Goal: Communication & Community: Answer question/provide support

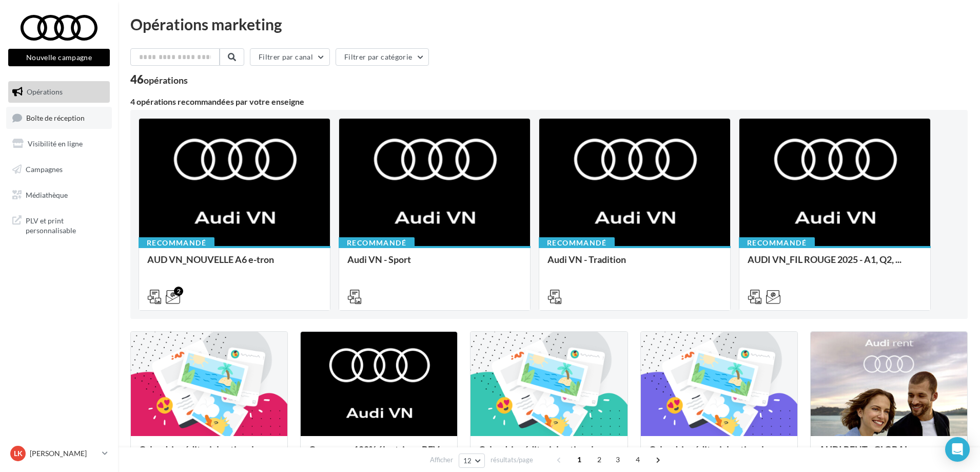
click at [50, 120] on span "Boîte de réception" at bounding box center [55, 117] width 59 height 9
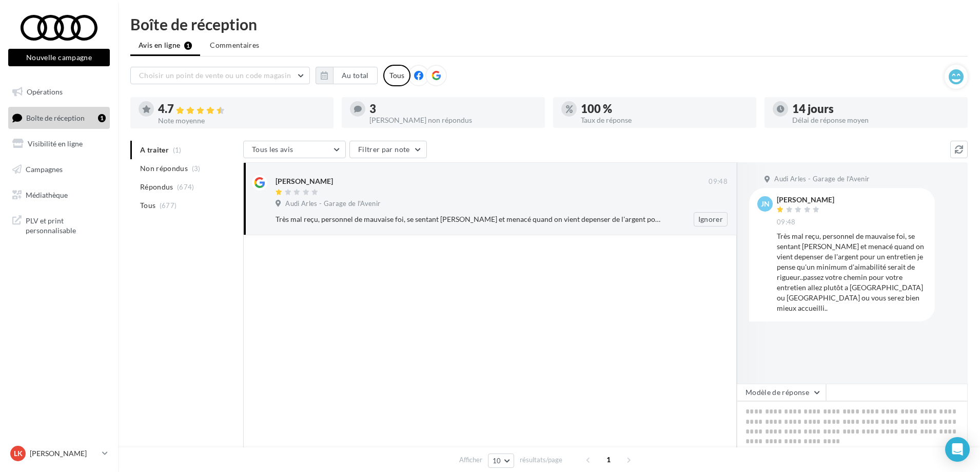
click at [499, 204] on div "Audi Arles - Garage de l'Avenir" at bounding box center [502, 204] width 452 height 11
click at [228, 45] on span "Commentaires" at bounding box center [234, 45] width 49 height 10
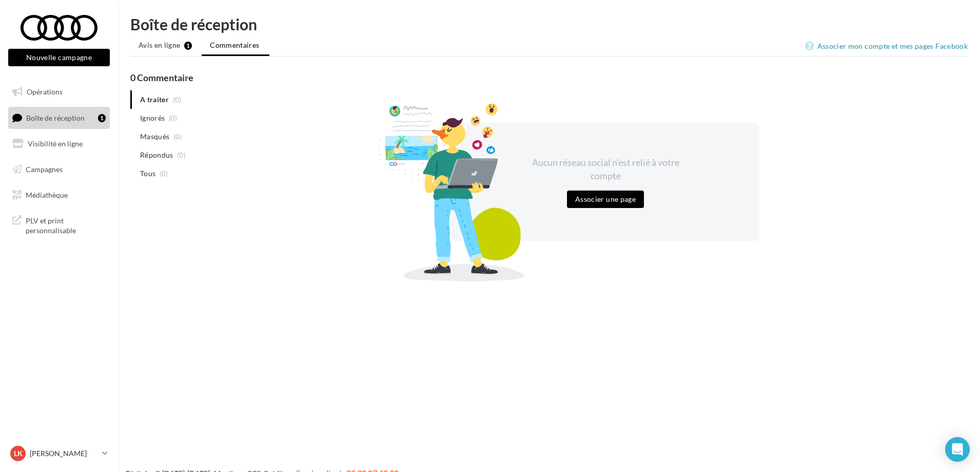
click at [87, 119] on link "Boîte de réception 1" at bounding box center [59, 118] width 106 height 22
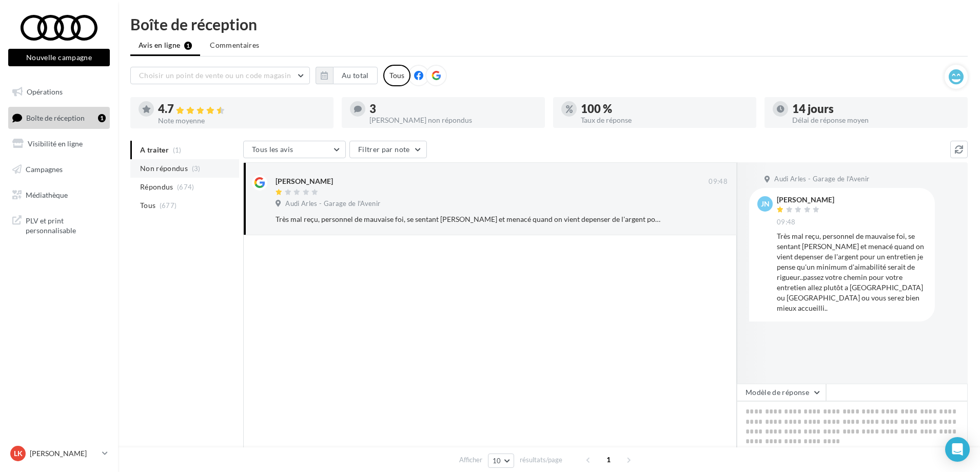
click at [182, 167] on span "Non répondus" at bounding box center [164, 168] width 48 height 10
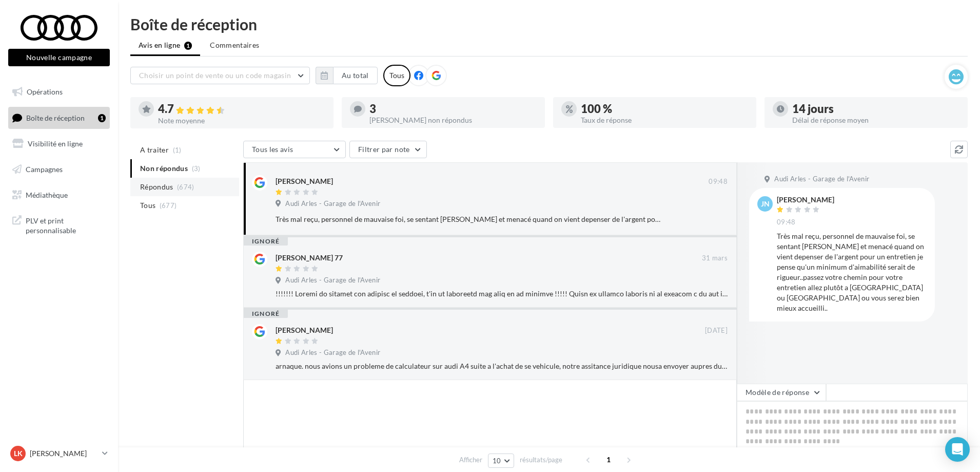
click at [165, 185] on span "Répondus" at bounding box center [156, 187] width 33 height 10
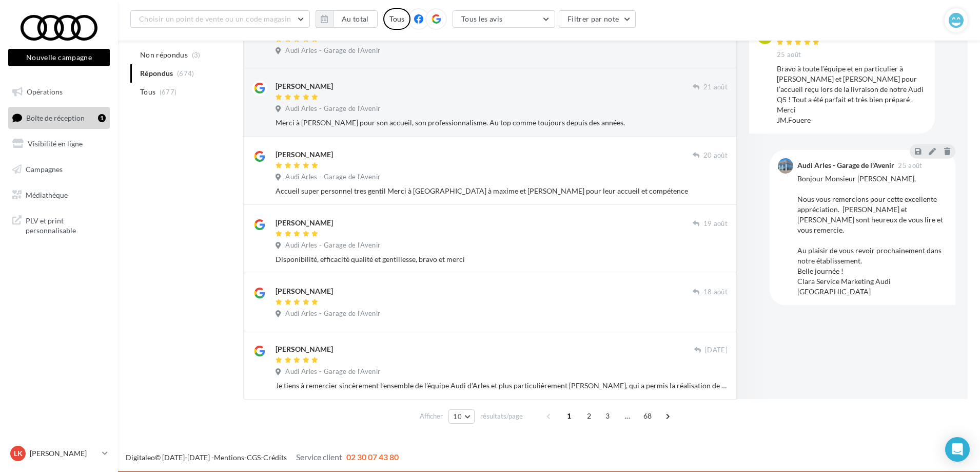
scroll to position [435, 0]
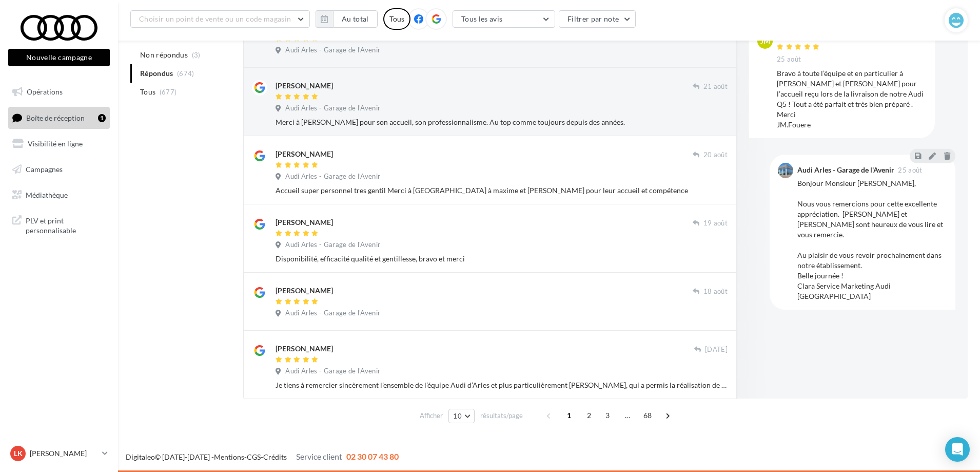
click at [585, 414] on span "2" at bounding box center [589, 415] width 16 height 16
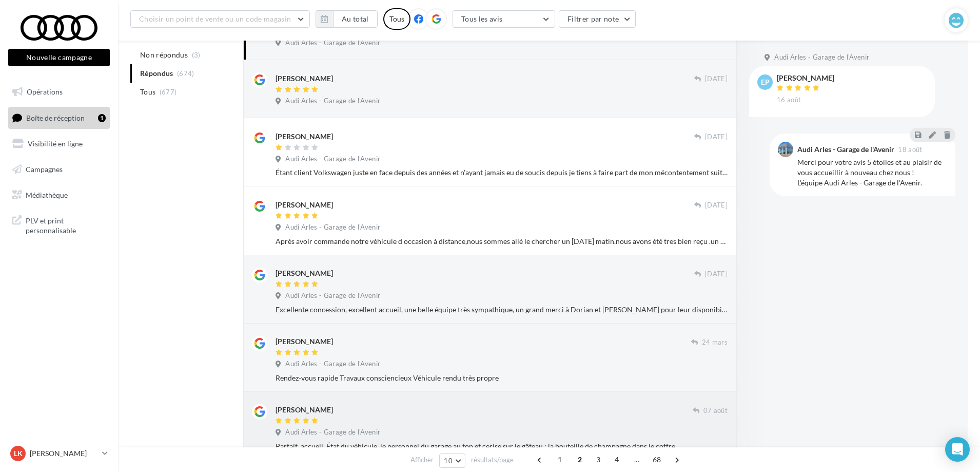
scroll to position [168, 0]
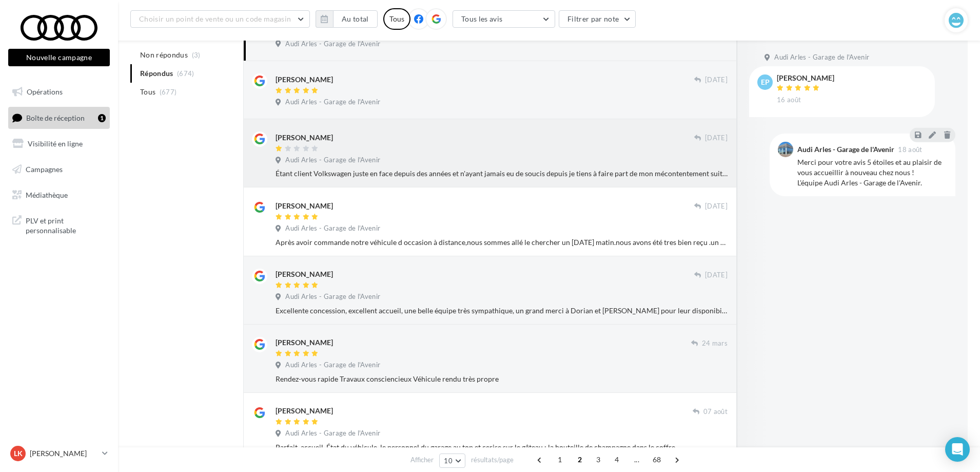
click at [331, 162] on span "Audi Arles - Garage de l'Avenir" at bounding box center [332, 160] width 95 height 9
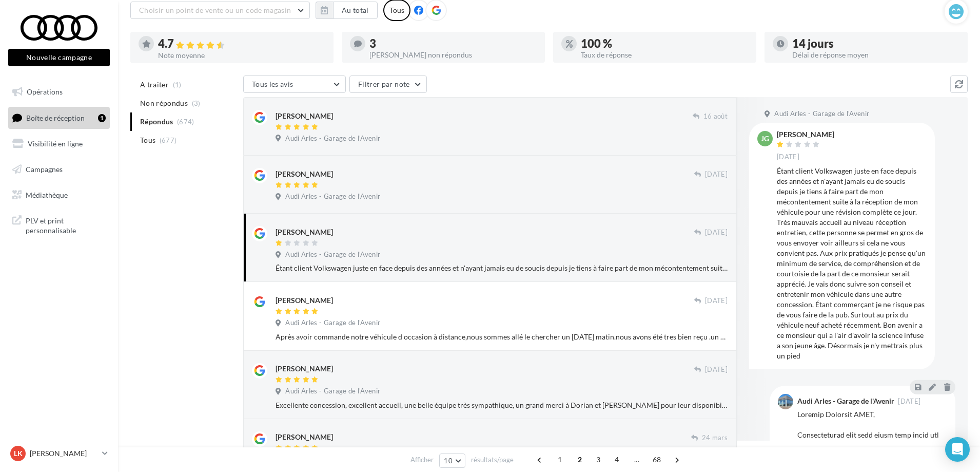
scroll to position [0, 0]
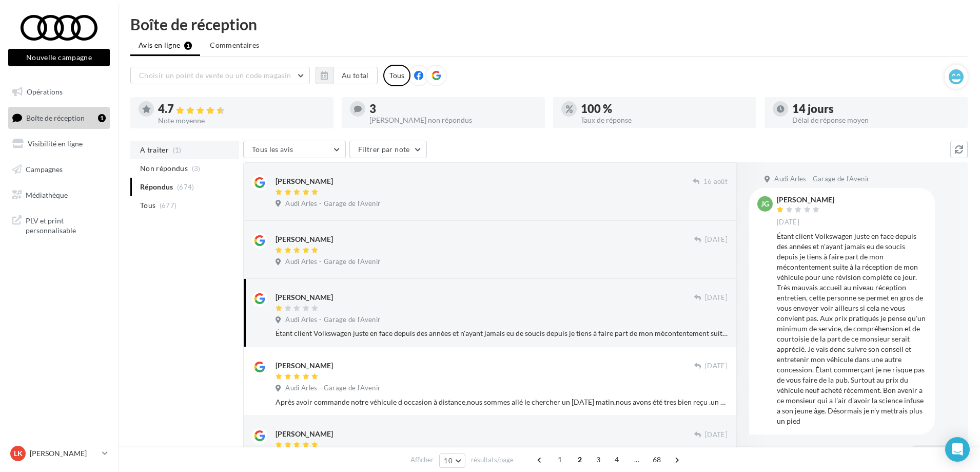
click at [164, 147] on span "A traiter" at bounding box center [154, 150] width 29 height 10
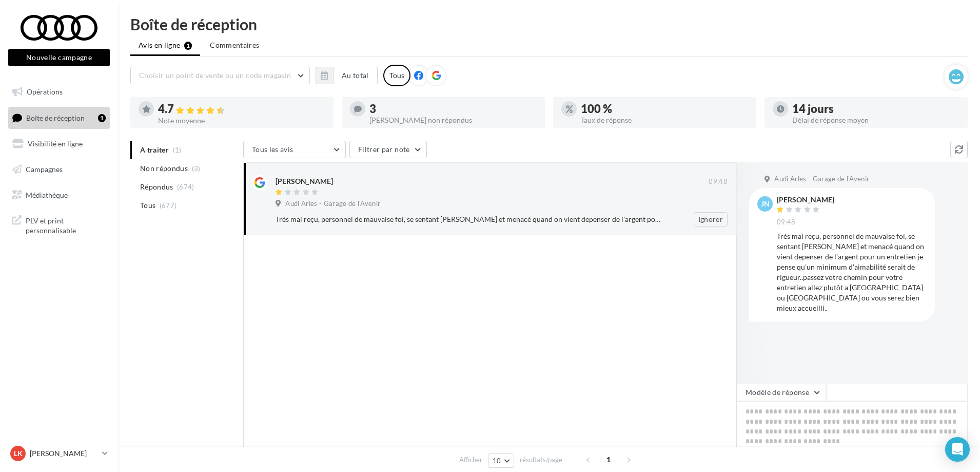
click at [325, 205] on span "Audi Arles - Garage de l'Avenir" at bounding box center [332, 203] width 95 height 9
click at [184, 167] on span "Non répondus" at bounding box center [164, 168] width 48 height 10
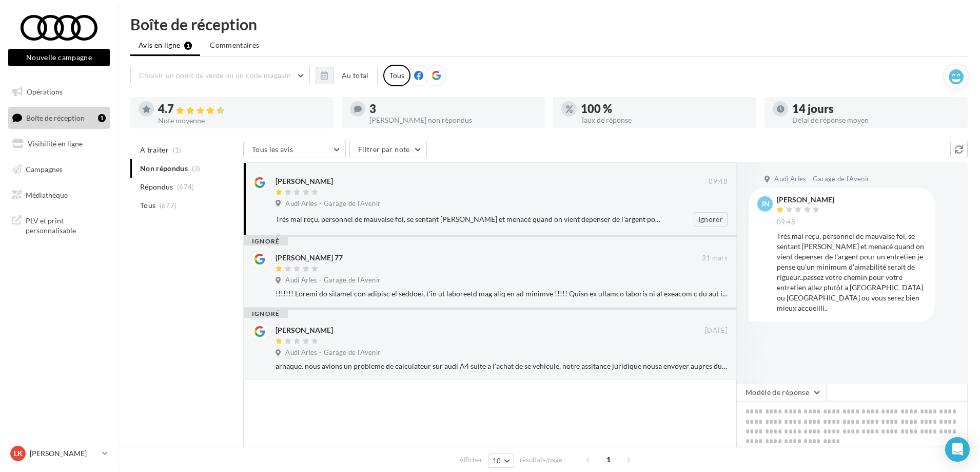
click at [435, 216] on div "Très mal reçu, personnel de mauvaise foi, se sentant [PERSON_NAME] et menacé qu…" at bounding box center [468, 219] width 385 height 10
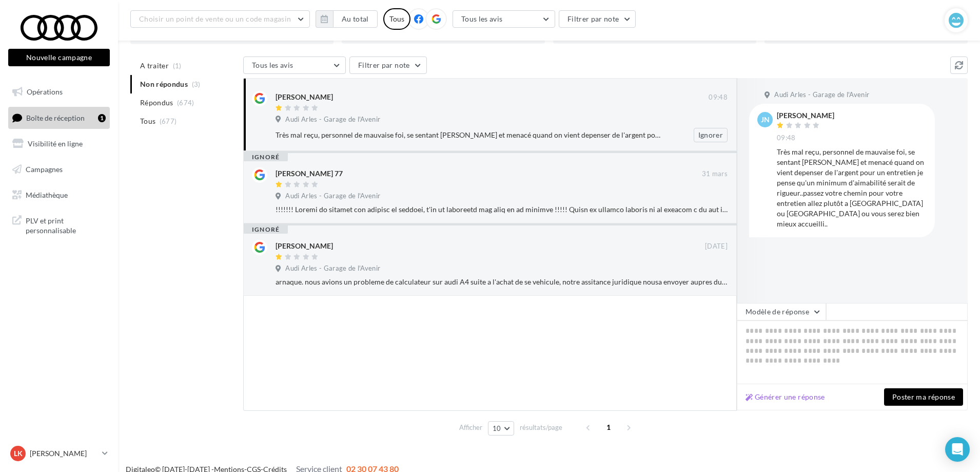
click at [377, 118] on span "Audi Arles - Garage de l'Avenir" at bounding box center [332, 119] width 95 height 9
click at [291, 96] on div "[PERSON_NAME]" at bounding box center [304, 97] width 57 height 10
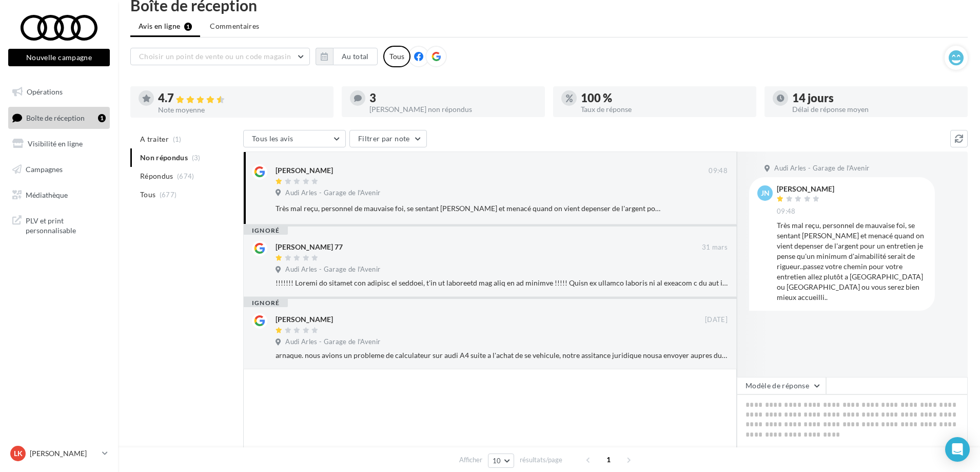
scroll to position [0, 0]
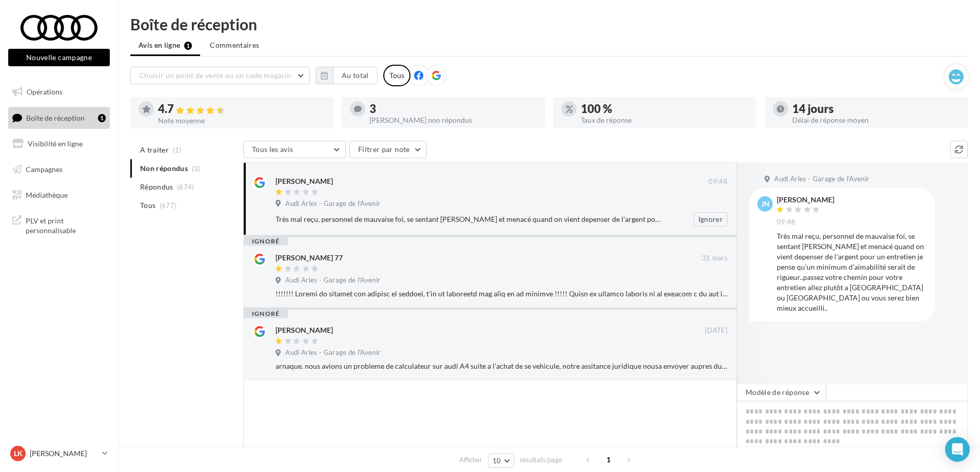
click at [299, 177] on div "[PERSON_NAME]" at bounding box center [304, 181] width 57 height 10
click at [420, 227] on div "[PERSON_NAME] 09:48 Audi Arles - Garage de l'Avenir Très mal reçu, personnel de…" at bounding box center [490, 198] width 494 height 73
click at [376, 210] on div "Audi Arles - Garage de l'Avenir" at bounding box center [502, 204] width 452 height 11
click at [761, 207] on span "JN" at bounding box center [765, 204] width 9 height 10
click at [788, 197] on div "[PERSON_NAME]" at bounding box center [805, 199] width 57 height 7
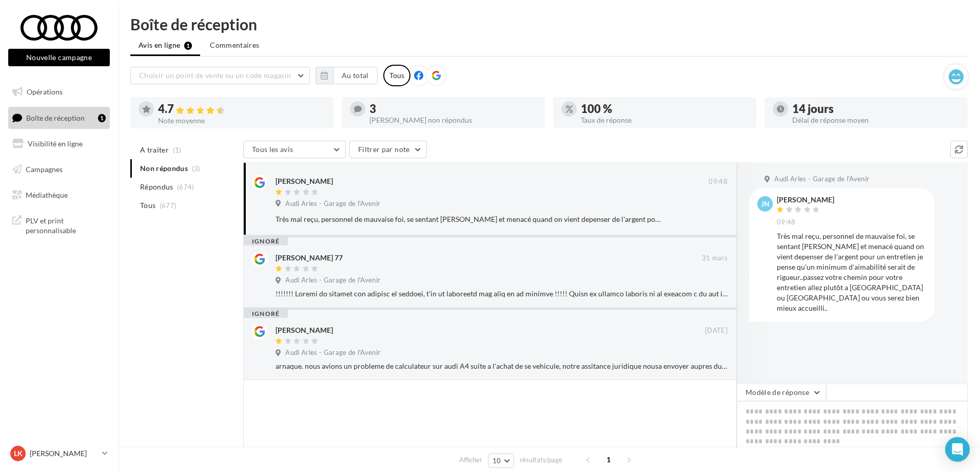
click at [796, 205] on div "[PERSON_NAME] 09:48" at bounding box center [805, 211] width 57 height 30
click at [793, 248] on div "Très mal reçu, personnel de mauvaise foi, se sentant [PERSON_NAME] et menacé qu…" at bounding box center [852, 272] width 150 height 82
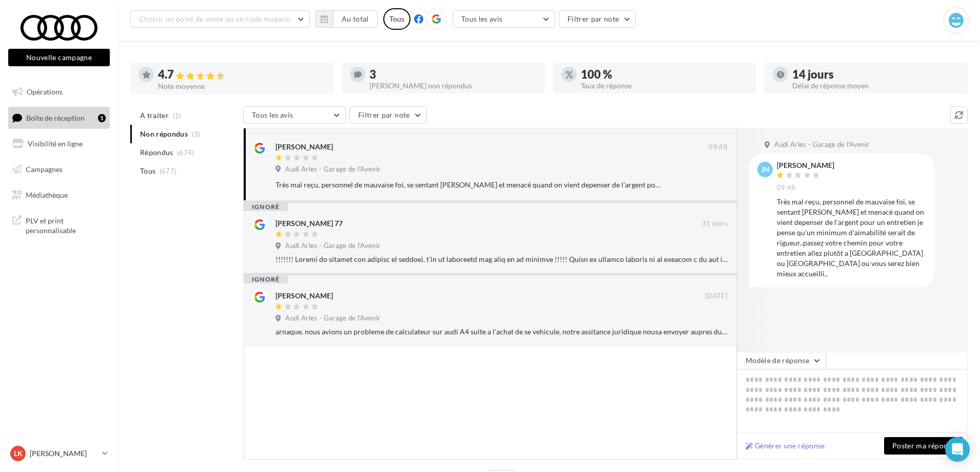
scroll to position [92, 0]
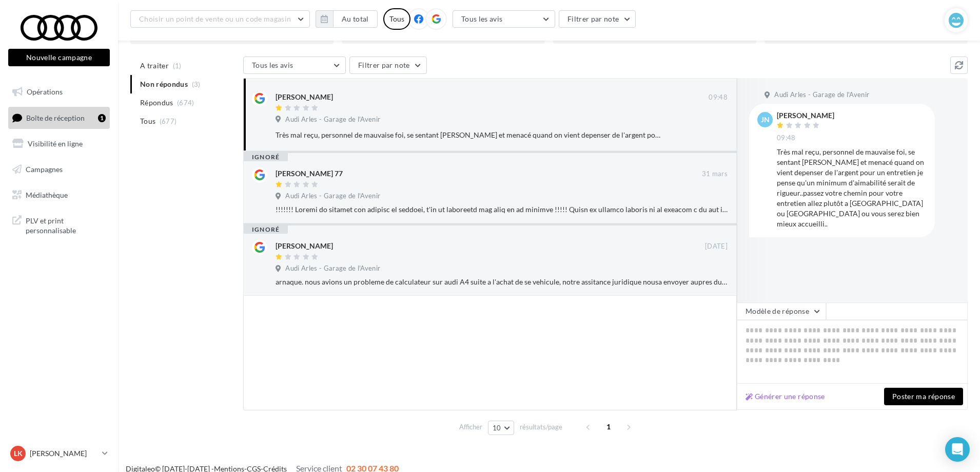
click at [165, 101] on span "Répondus" at bounding box center [156, 103] width 33 height 10
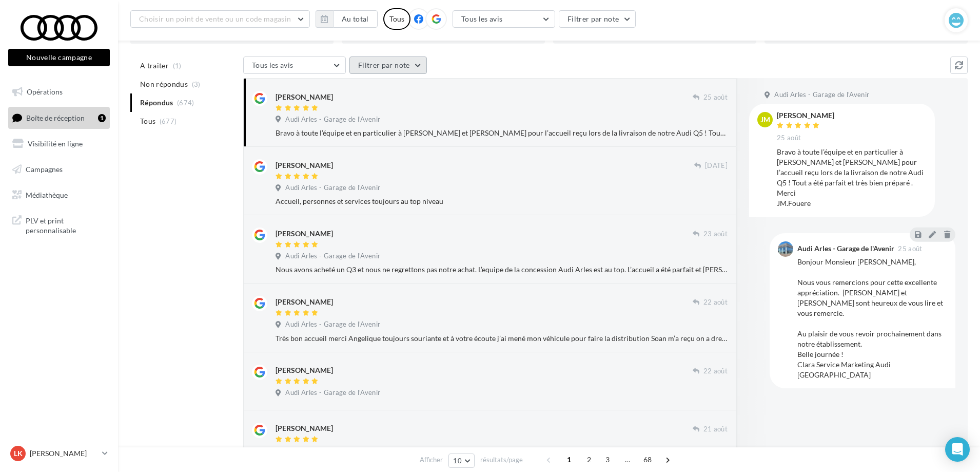
click at [418, 66] on button "Filtrer par note" at bounding box center [387, 64] width 77 height 17
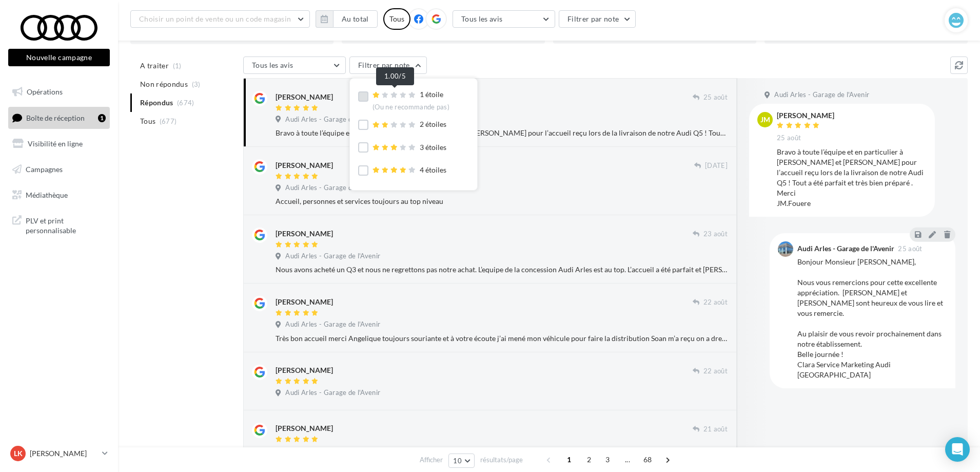
click at [380, 94] on div at bounding box center [395, 95] width 45 height 7
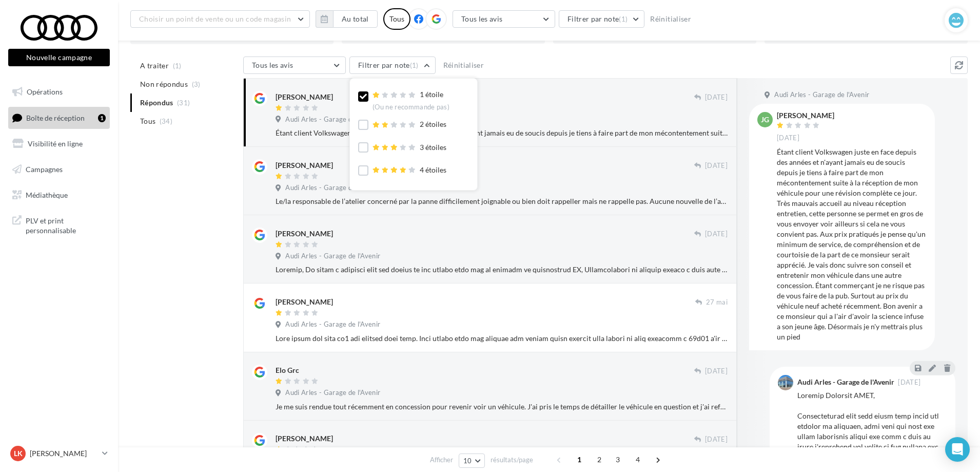
click at [579, 28] on div "Tous les avis Tous les avis Avis avec commentaire Avis sans commentaire Filtrer…" at bounding box center [549, 20] width 192 height 20
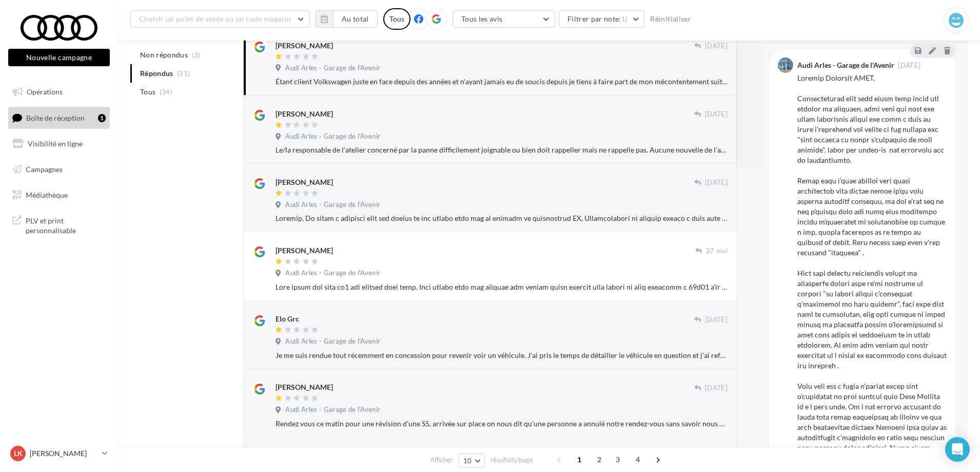
scroll to position [0, 0]
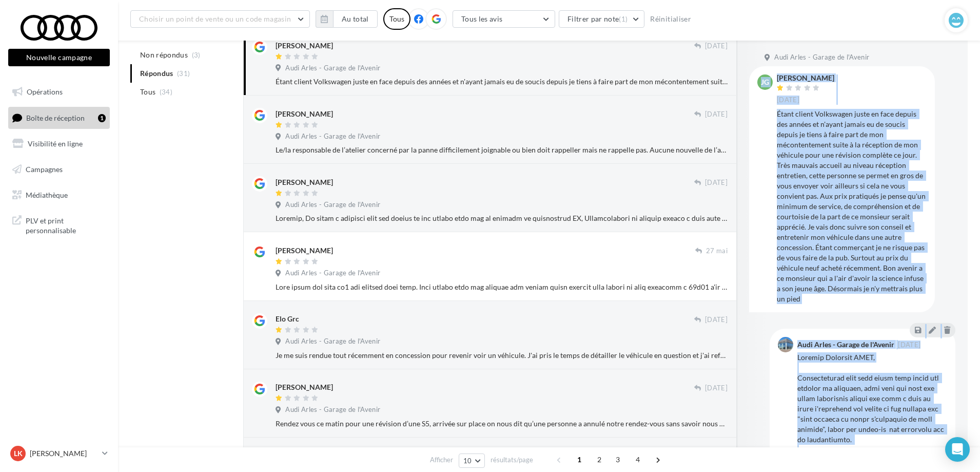
drag, startPoint x: 927, startPoint y: 425, endPoint x: 759, endPoint y: 80, distance: 384.0
copy div "LO Ipsumdol Si 07 amet Conse adipis Elitseddoe tempo in utla etdolo mag aliqua …"
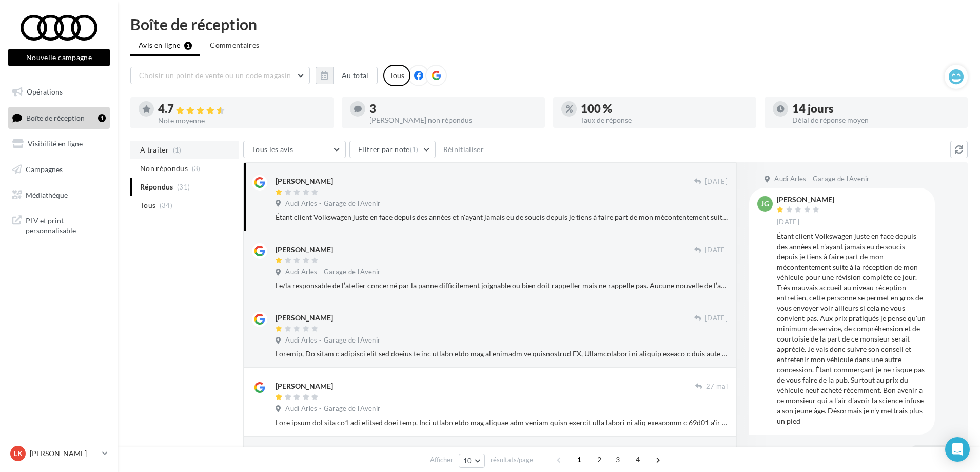
click at [153, 151] on span "A traiter" at bounding box center [154, 150] width 29 height 10
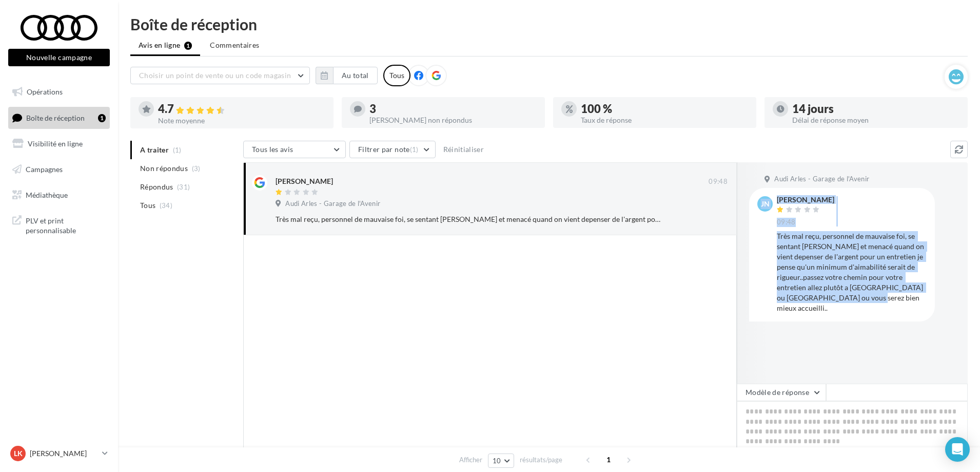
drag, startPoint x: 888, startPoint y: 295, endPoint x: 764, endPoint y: 195, distance: 159.8
click at [764, 195] on div "[PERSON_NAME] 09:48 Très mal reçu, personnel de mauvaise foi, se sentant [PERSO…" at bounding box center [842, 254] width 186 height 133
copy div "JN [PERSON_NAME] 09:48 Très mal reçu, personnel de mauvaise foi, se sentant agr…"
